Goal: Check status: Check status

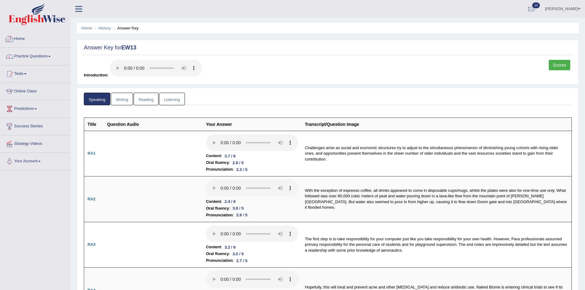
click at [26, 40] on link "Home" at bounding box center [35, 37] width 70 height 15
click at [16, 37] on link "Home" at bounding box center [34, 37] width 68 height 15
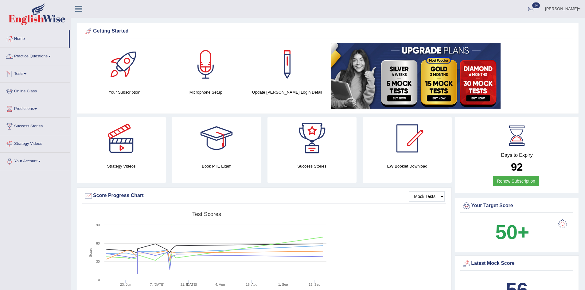
click at [30, 57] on link "Practice Questions" at bounding box center [35, 55] width 70 height 15
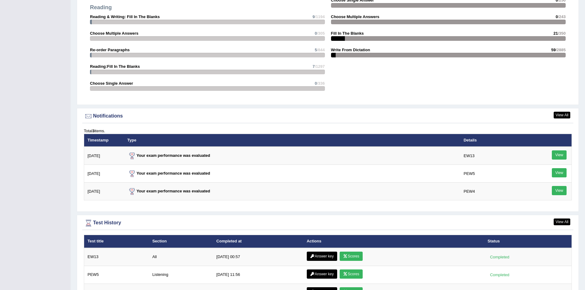
scroll to position [645, 0]
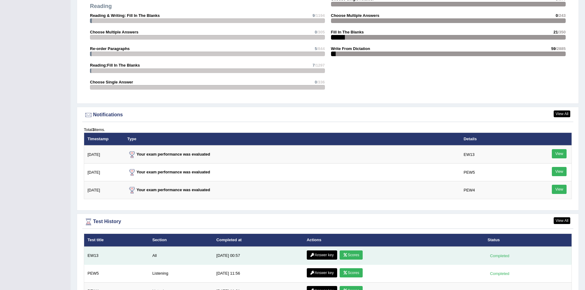
click at [346, 255] on link "Scores" at bounding box center [351, 255] width 23 height 9
